Goal: Information Seeking & Learning: Learn about a topic

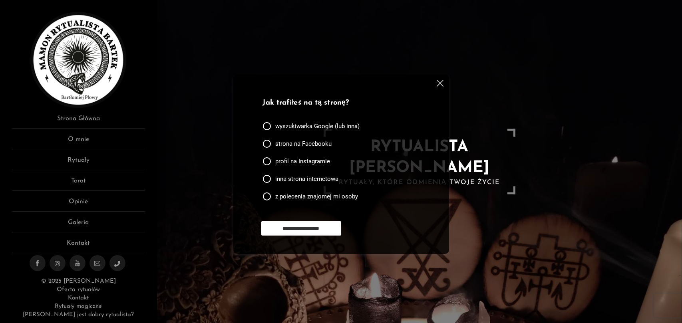
click at [438, 84] on img at bounding box center [440, 83] width 7 height 7
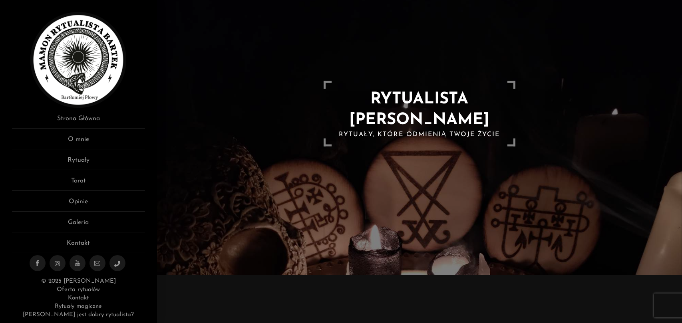
scroll to position [40, 0]
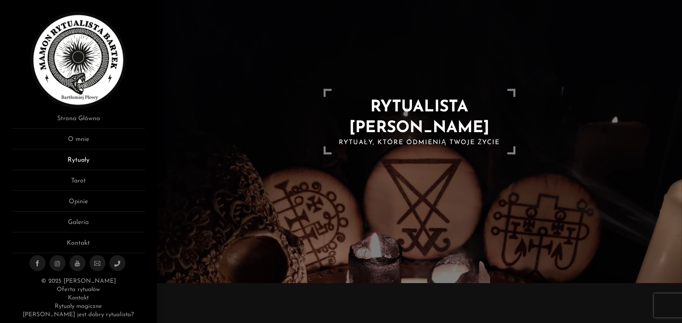
click at [93, 157] on link "Rytuały" at bounding box center [78, 162] width 133 height 15
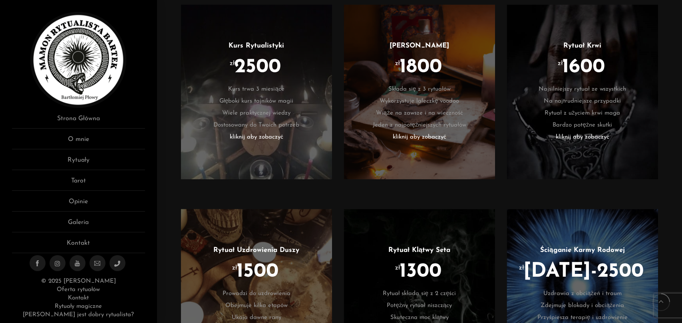
scroll to position [519, 0]
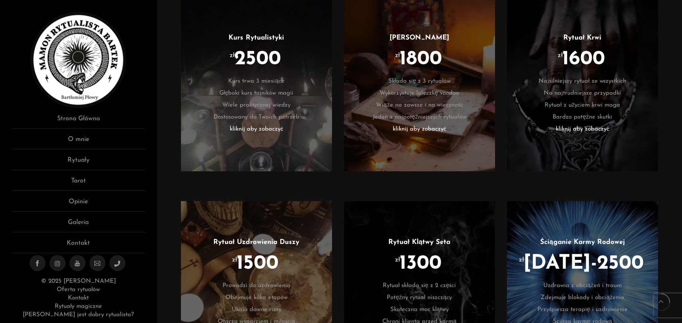
click at [589, 130] on li "kliknij aby zobaczyć" at bounding box center [582, 129] width 127 height 12
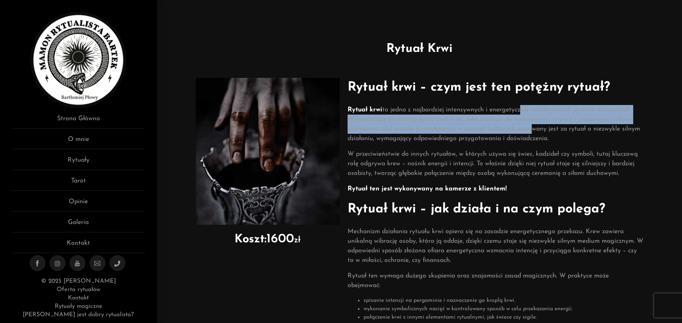
drag, startPoint x: 531, startPoint y: 128, endPoint x: 524, endPoint y: 113, distance: 15.9
click at [524, 113] on p "Rytuał krwi to jedna z najbardziej intensywnych i energetycznie naładowanych pr…" at bounding box center [496, 124] width 296 height 38
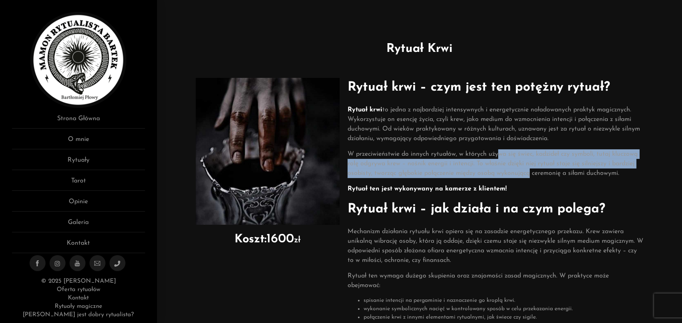
drag, startPoint x: 497, startPoint y: 154, endPoint x: 530, endPoint y: 169, distance: 36.1
click at [530, 169] on p "W przeciwieństwie do innych rytuałów, w których używa się świec, kadzideł czy s…" at bounding box center [496, 163] width 296 height 29
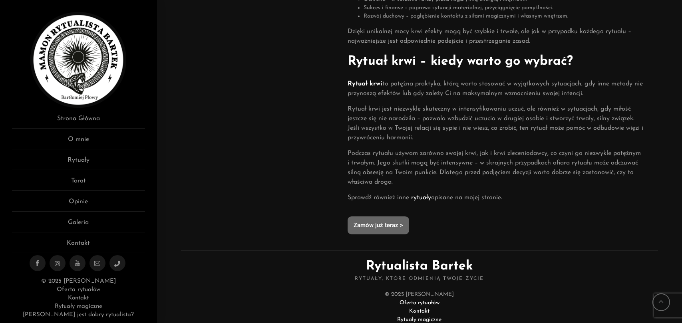
scroll to position [452, 0]
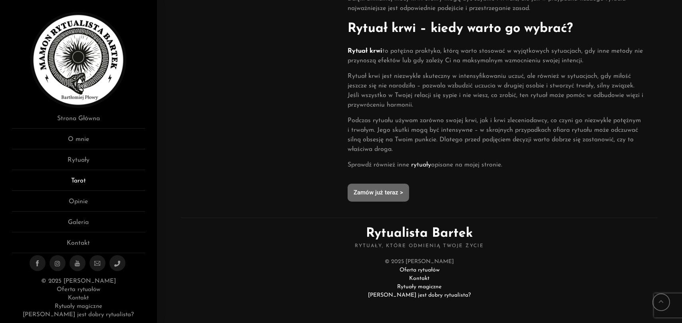
click at [89, 181] on link "Tarot" at bounding box center [78, 183] width 133 height 15
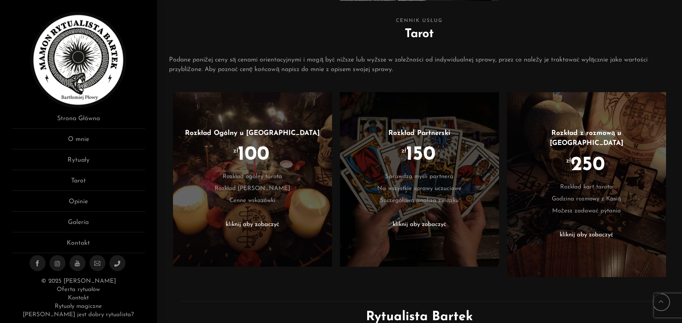
scroll to position [353, 0]
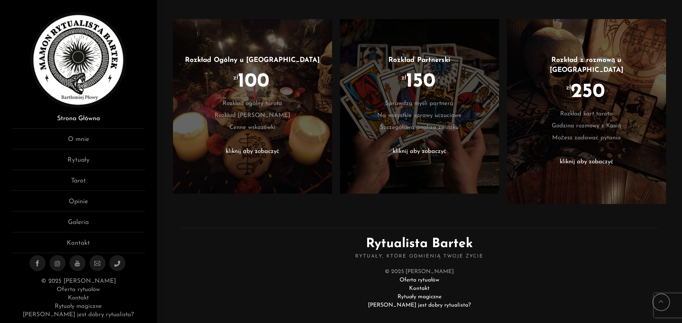
click at [96, 121] on link "Strona Główna" at bounding box center [78, 121] width 133 height 15
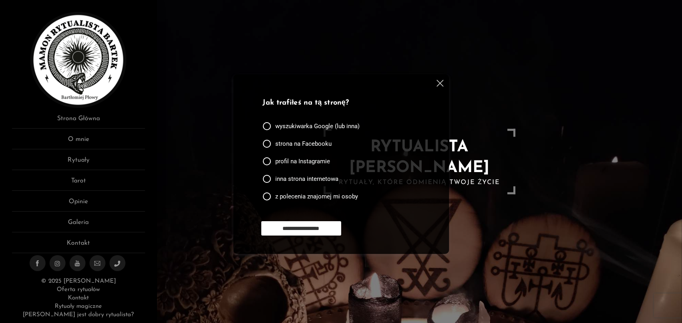
click at [442, 85] on img at bounding box center [440, 83] width 7 height 7
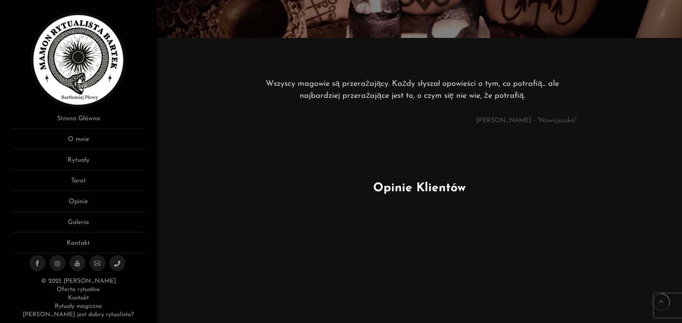
scroll to position [320, 0]
